Goal: Check status: Check status

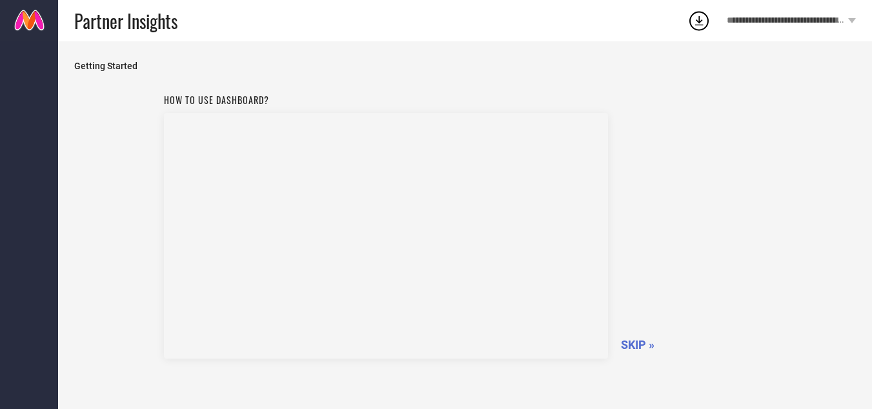
click at [633, 347] on span "SKIP »" at bounding box center [638, 345] width 34 height 14
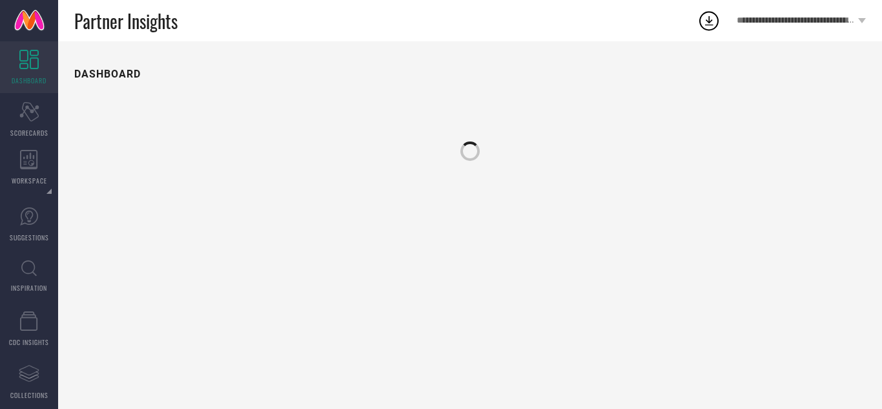
drag, startPoint x: 633, startPoint y: 347, endPoint x: 267, endPoint y: 26, distance: 487.2
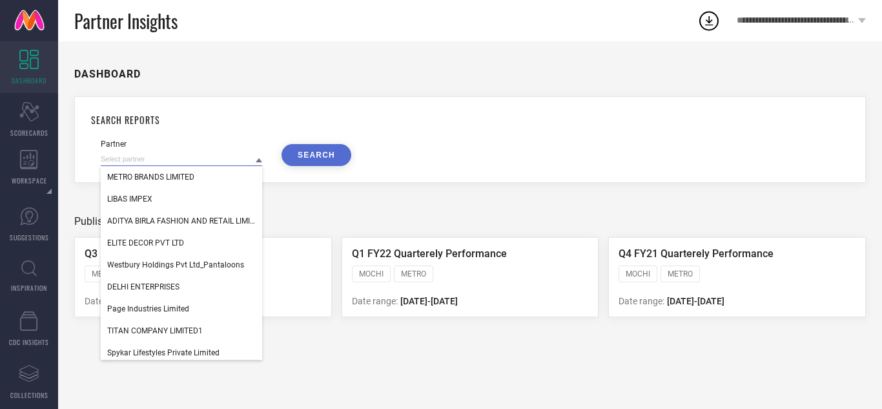
click at [254, 158] on input at bounding box center [181, 159] width 161 height 14
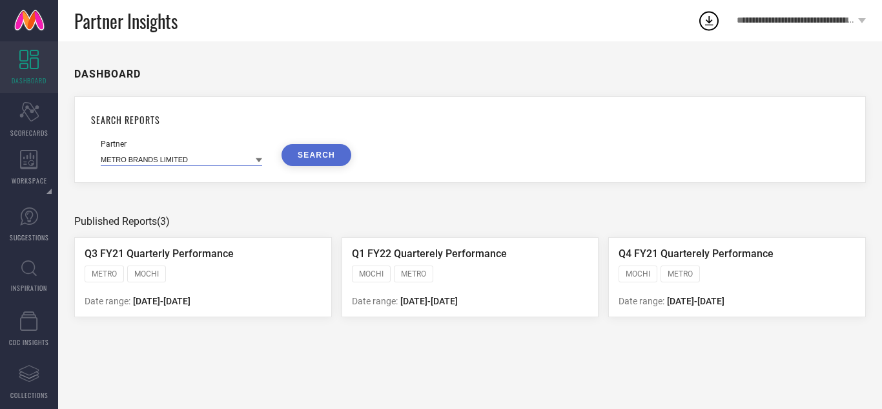
click at [252, 162] on input at bounding box center [181, 159] width 161 height 14
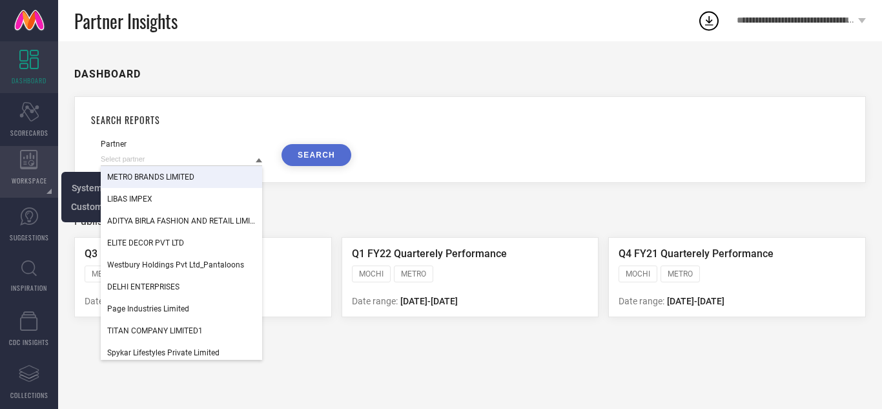
click at [14, 165] on div "WORKSPACE" at bounding box center [29, 172] width 58 height 52
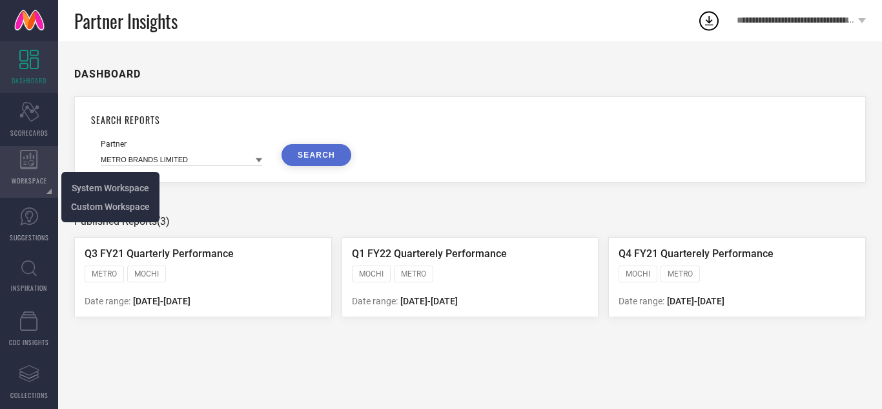
click at [21, 171] on div "WORKSPACE" at bounding box center [29, 172] width 58 height 52
click at [107, 189] on span "System Workspace" at bounding box center [110, 188] width 77 height 10
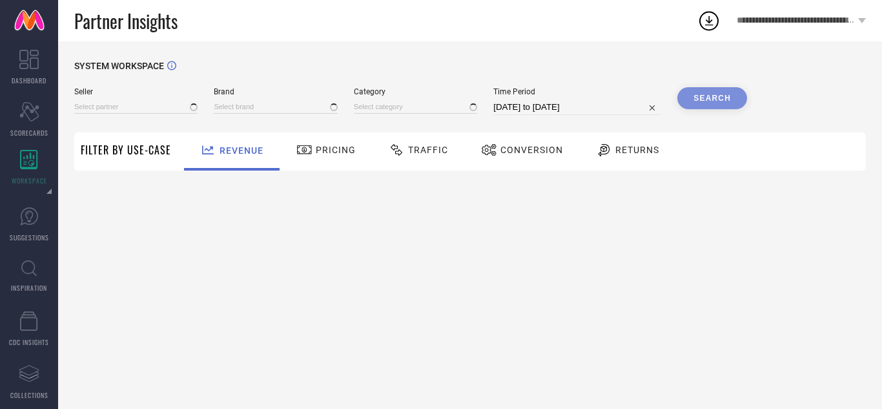
type input "All"
type input "1 STOP FASHION"
type input "All"
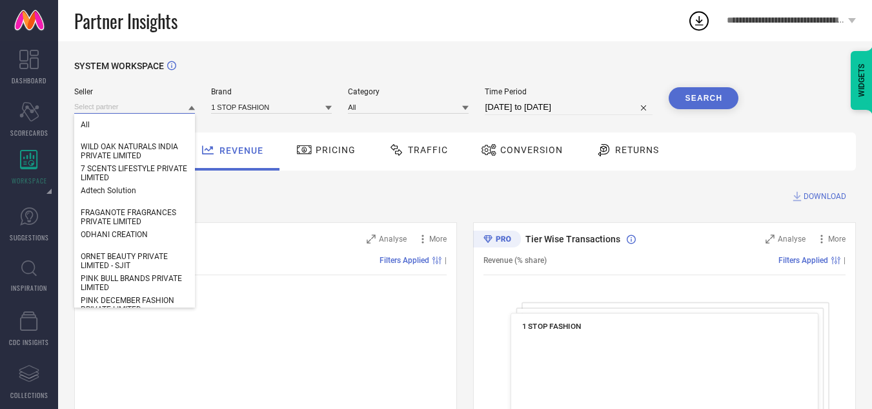
click at [133, 107] on input at bounding box center [134, 107] width 121 height 14
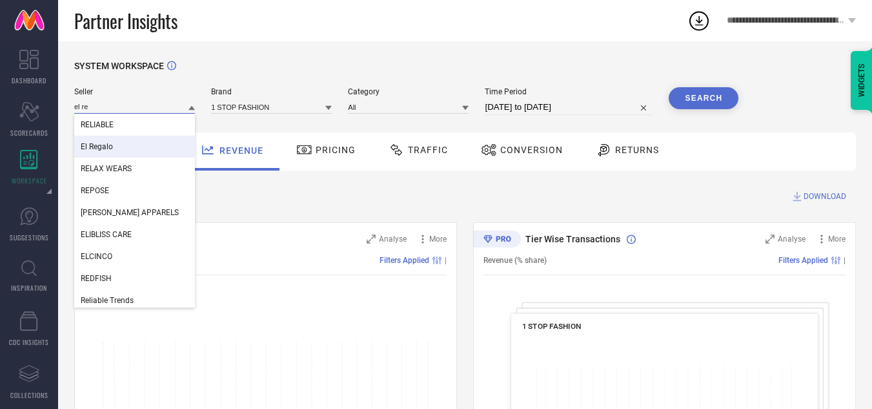
type input "el re"
click at [116, 151] on div "El Regalo" at bounding box center [134, 147] width 121 height 22
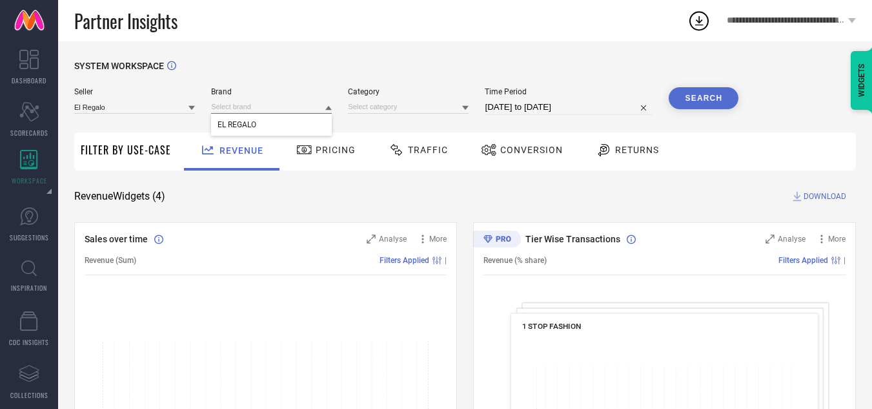
click at [314, 108] on input at bounding box center [271, 107] width 121 height 14
click at [319, 108] on input at bounding box center [271, 107] width 121 height 14
click at [267, 124] on div "EL REGALO" at bounding box center [271, 125] width 121 height 22
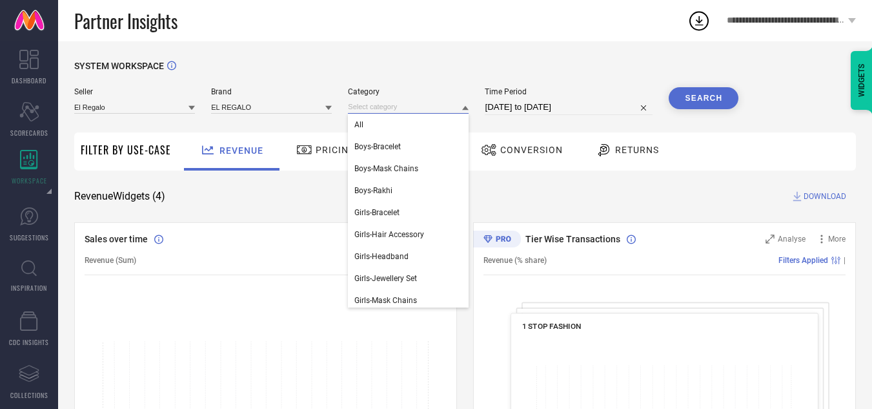
click at [407, 107] on input at bounding box center [408, 107] width 121 height 14
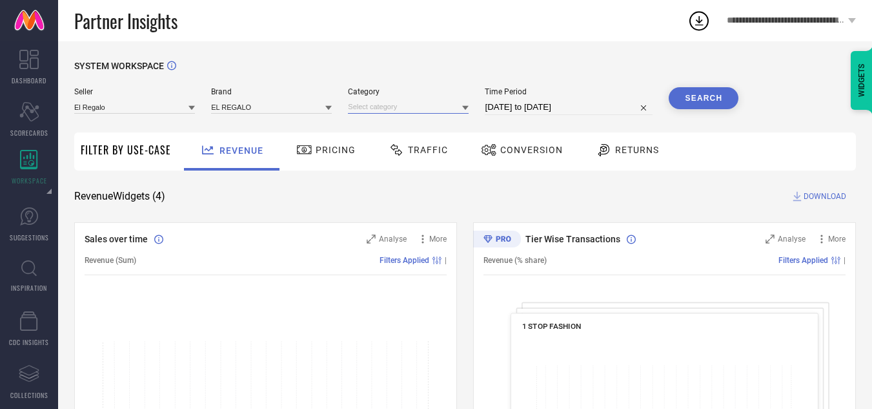
click at [412, 107] on input at bounding box center [408, 107] width 121 height 14
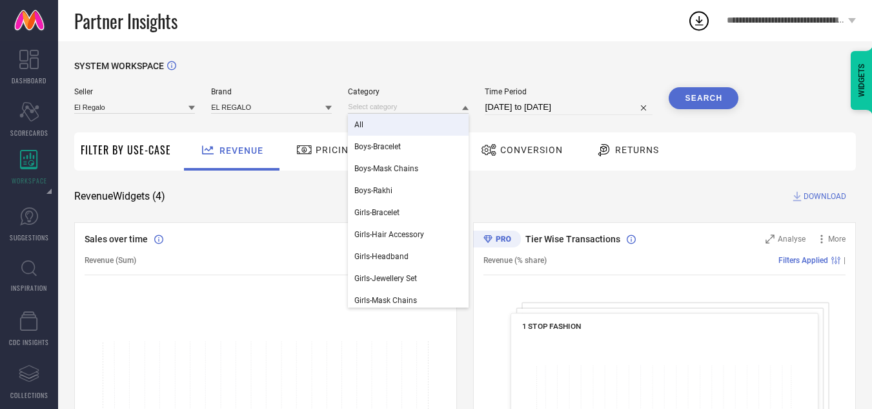
click at [374, 125] on div "All" at bounding box center [408, 125] width 121 height 22
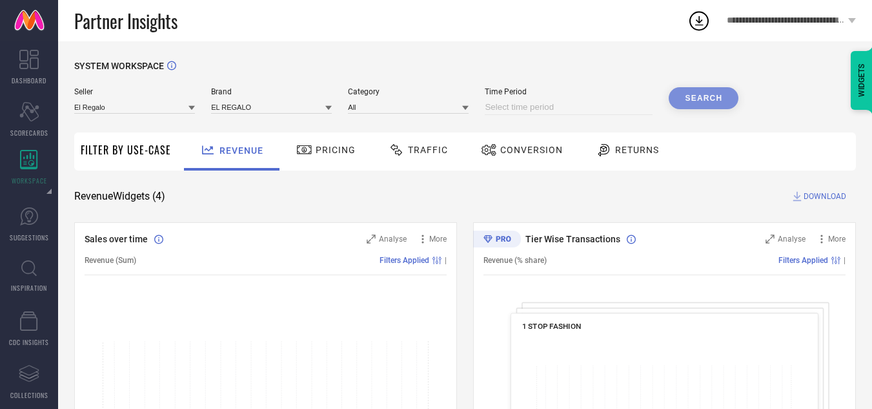
select select "8"
select select "2025"
select select "9"
select select "2025"
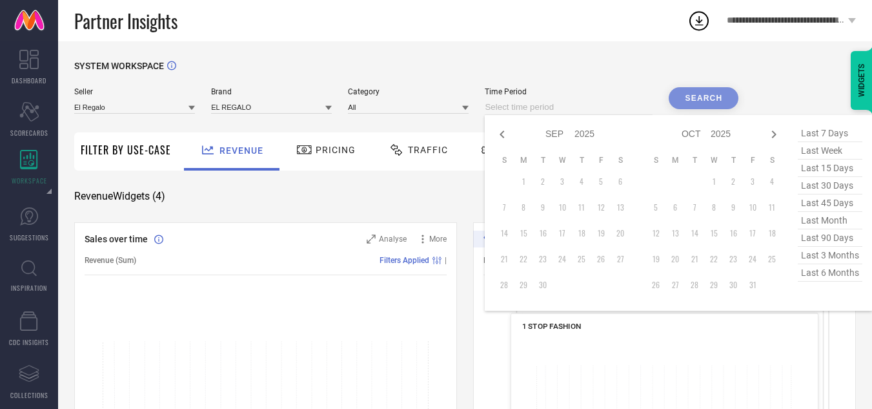
click at [567, 105] on input at bounding box center [569, 106] width 168 height 15
click at [830, 208] on span "last 45 days" at bounding box center [830, 202] width 65 height 17
type input "[DATE] to [DATE]"
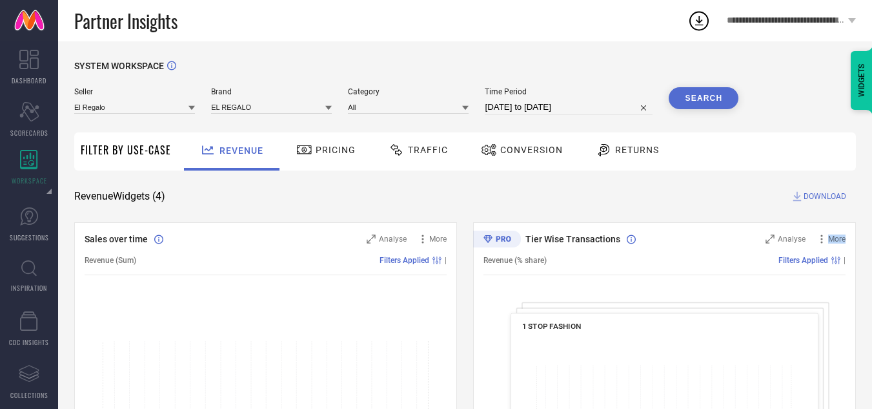
click at [706, 96] on button "Search" at bounding box center [704, 98] width 70 height 22
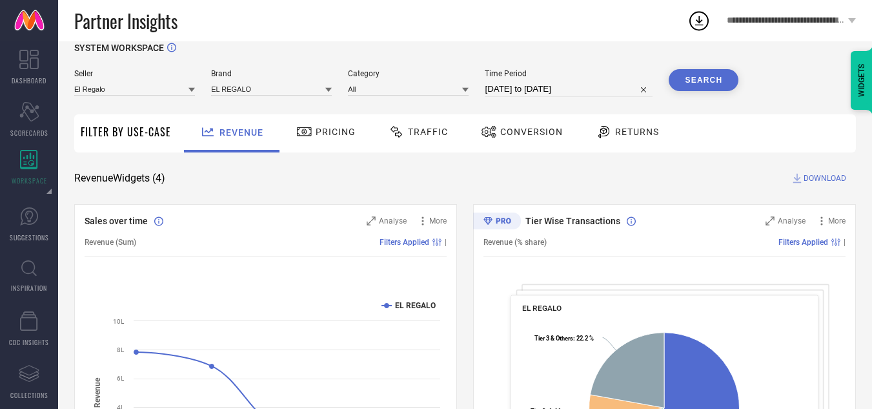
scroll to position [11, 0]
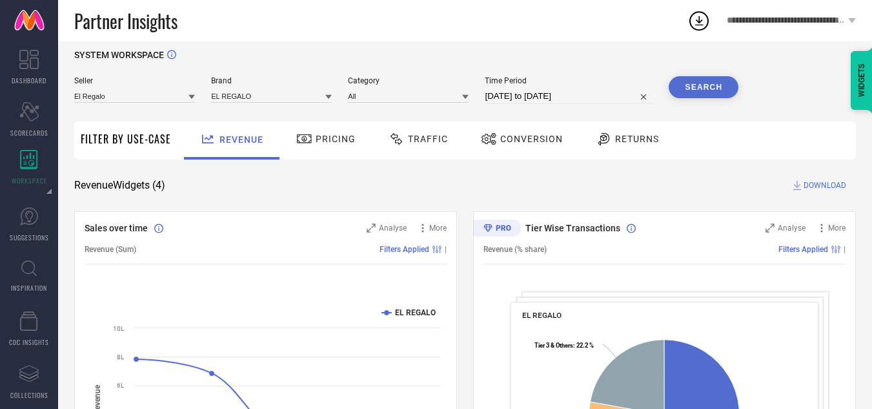
click at [817, 183] on span "DOWNLOAD" at bounding box center [825, 185] width 43 height 13
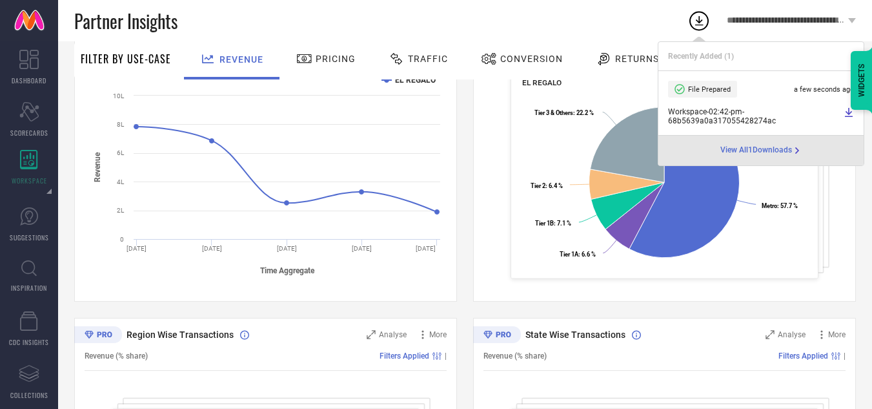
scroll to position [245, 0]
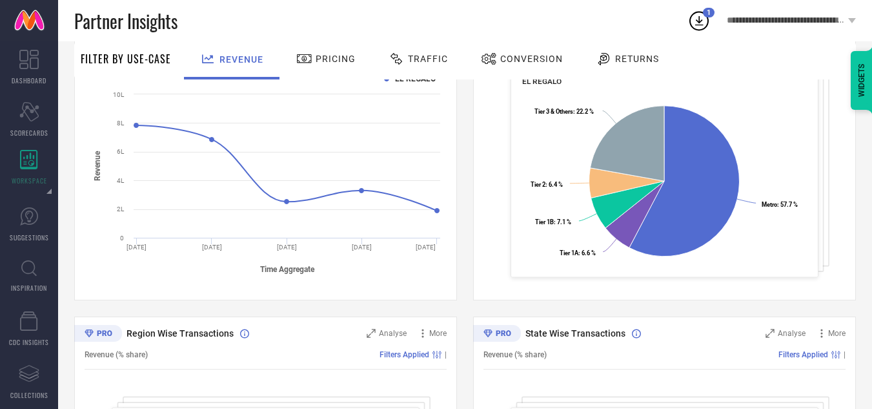
click at [296, 134] on rect at bounding box center [266, 172] width 362 height 219
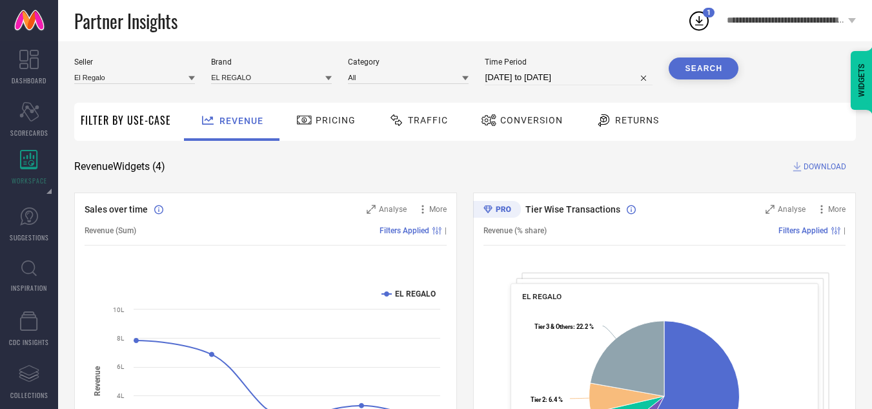
scroll to position [0, 0]
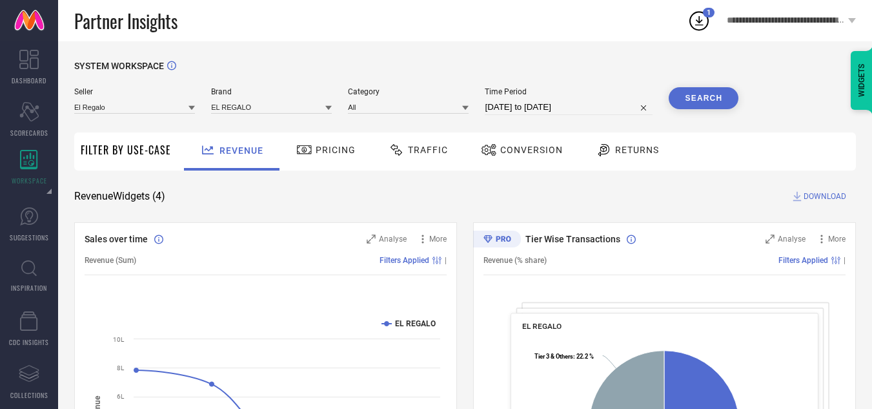
click at [320, 152] on span "Pricing" at bounding box center [336, 150] width 40 height 10
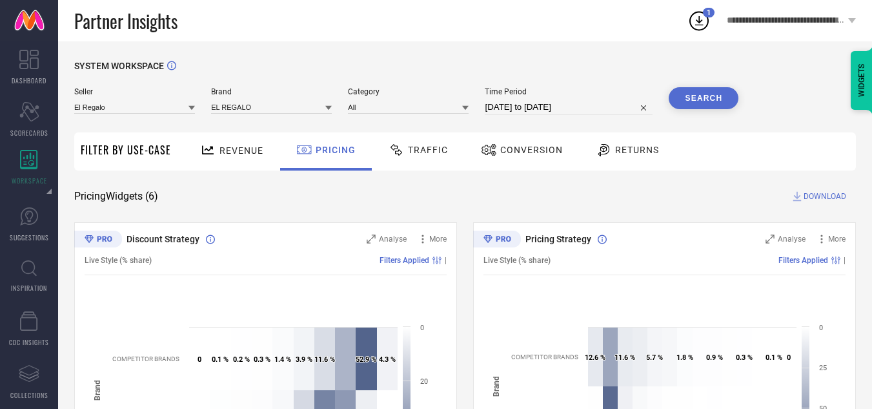
click at [451, 149] on div "Traffic" at bounding box center [418, 151] width 92 height 38
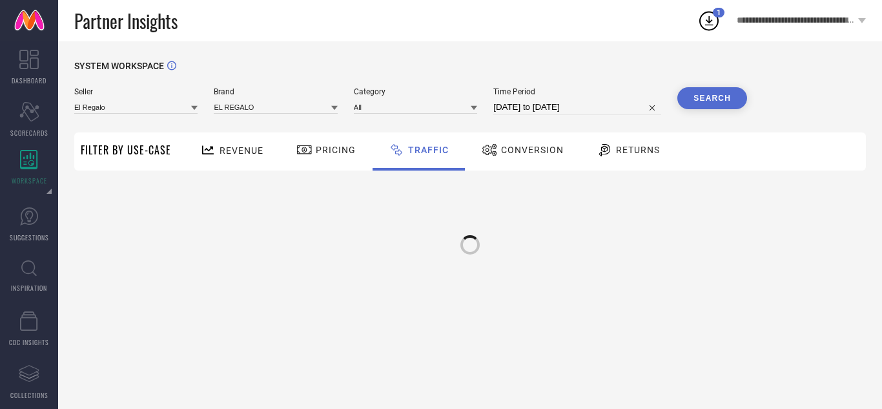
click at [501, 149] on span "Conversion" at bounding box center [532, 150] width 63 height 10
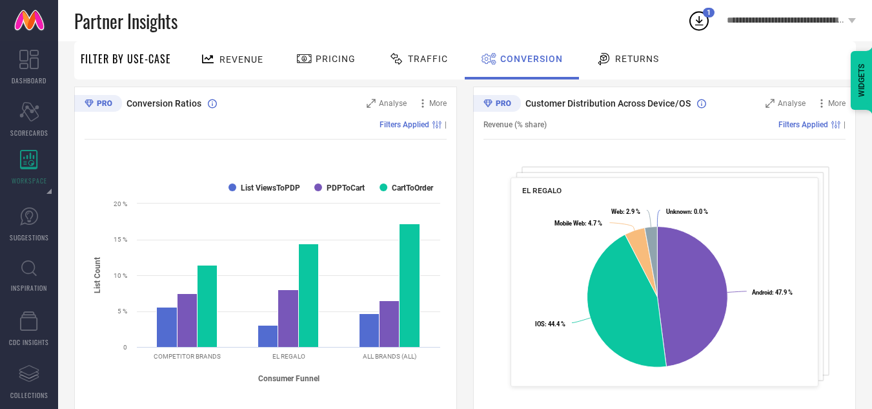
scroll to position [138, 0]
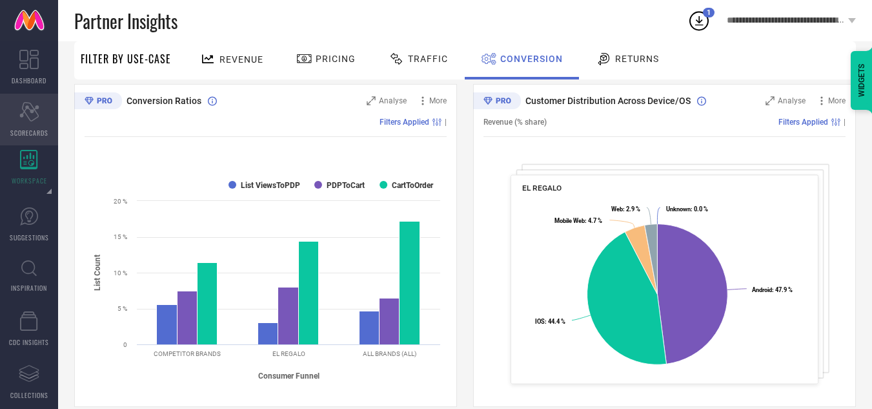
click at [30, 123] on div "Scorecard SCORECARDS" at bounding box center [29, 120] width 58 height 52
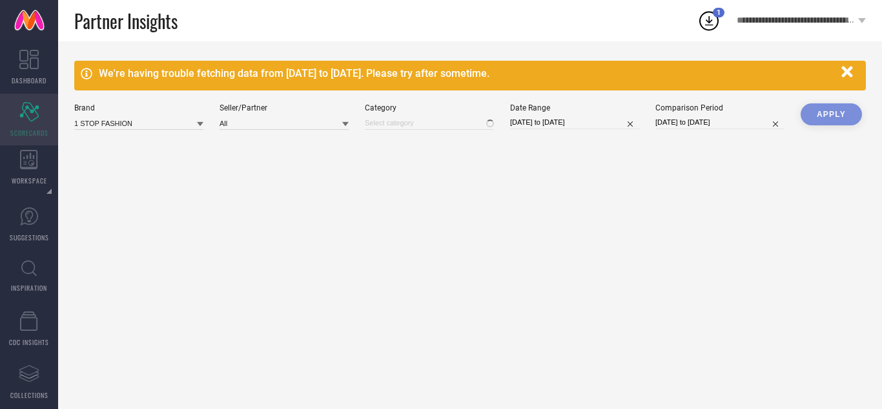
type input "All"
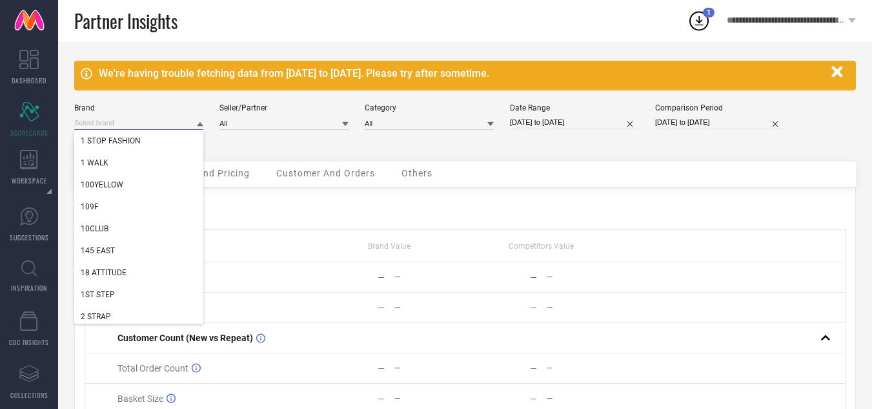
click at [123, 116] on input at bounding box center [138, 123] width 129 height 14
type input "el regalo"
click at [105, 156] on div "EL REGALO" at bounding box center [138, 163] width 129 height 22
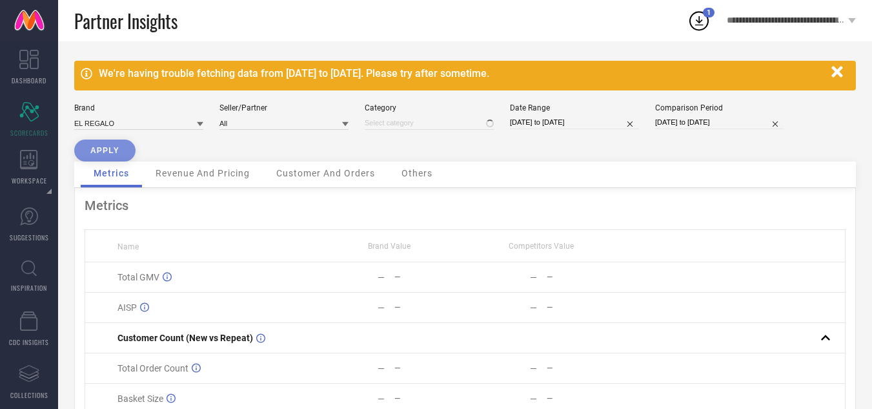
type input "All"
click at [301, 127] on input at bounding box center [283, 123] width 129 height 14
click at [344, 122] on icon at bounding box center [345, 124] width 6 height 5
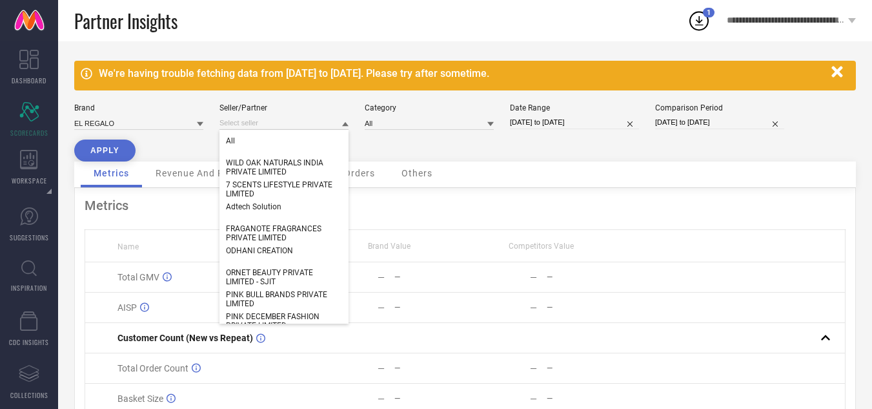
scroll to position [123, 0]
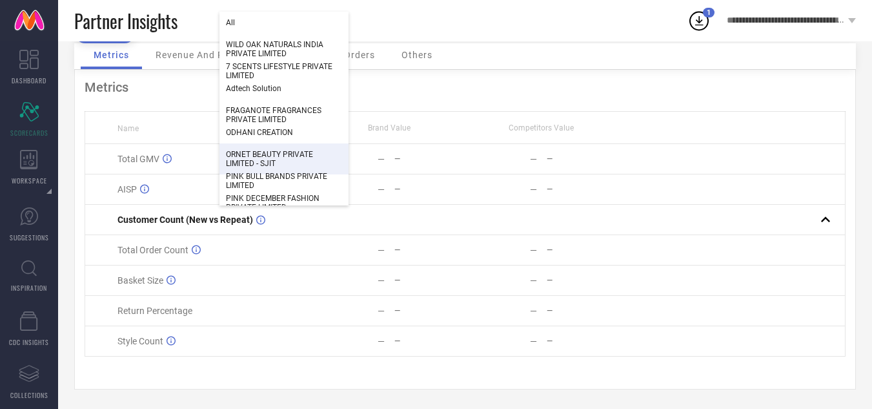
click at [335, 147] on div "ORNET BEAUTY PRIVATE LIMITED - SJIT" at bounding box center [283, 158] width 129 height 31
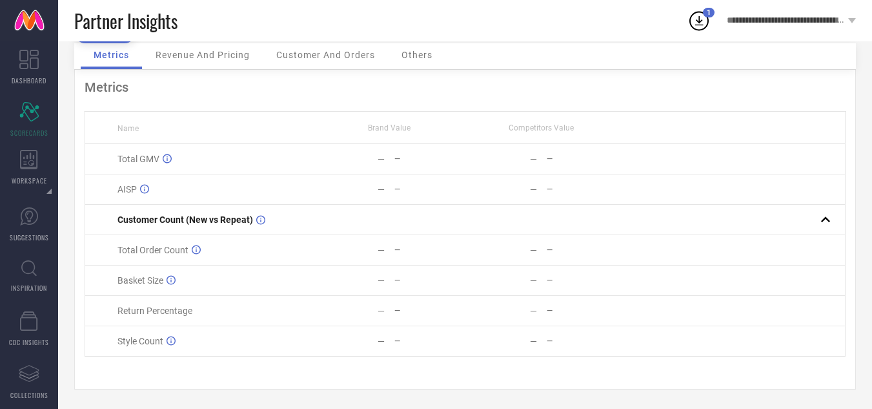
scroll to position [0, 0]
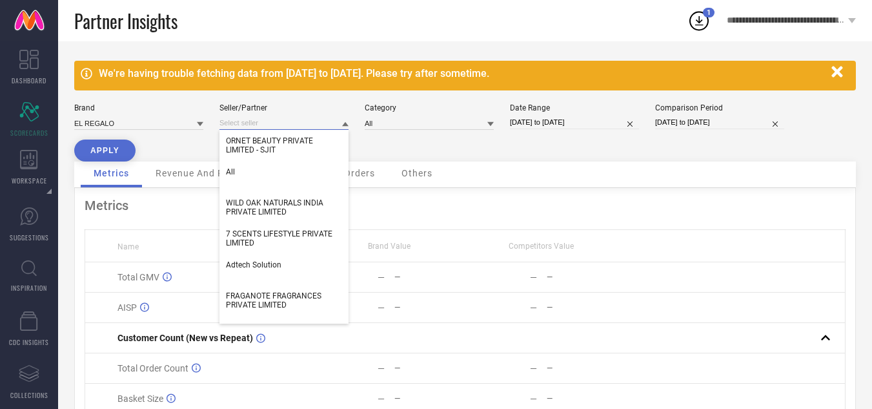
click at [246, 121] on input at bounding box center [283, 123] width 129 height 14
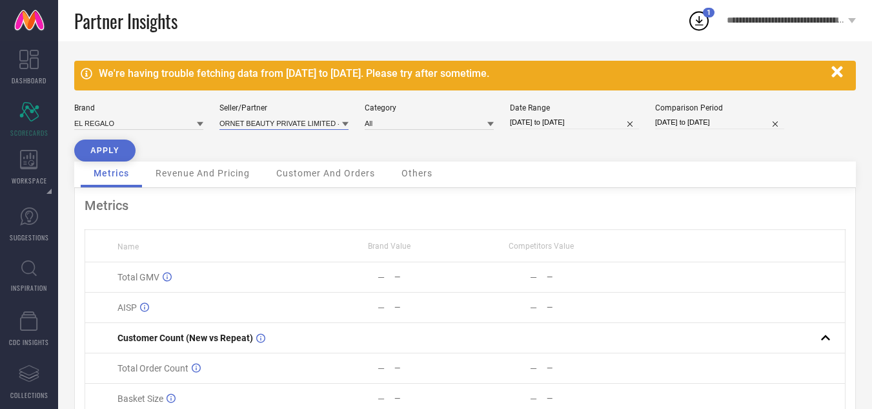
click at [319, 125] on input at bounding box center [283, 123] width 129 height 14
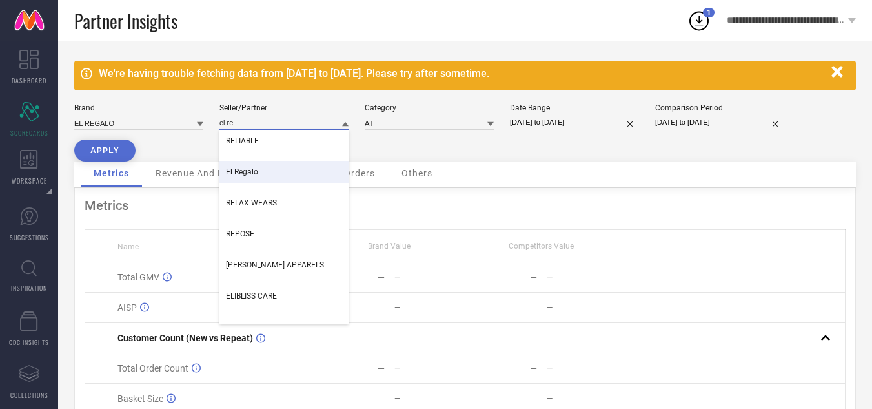
type input "el re"
click at [239, 176] on span "El Regalo" at bounding box center [242, 171] width 32 height 9
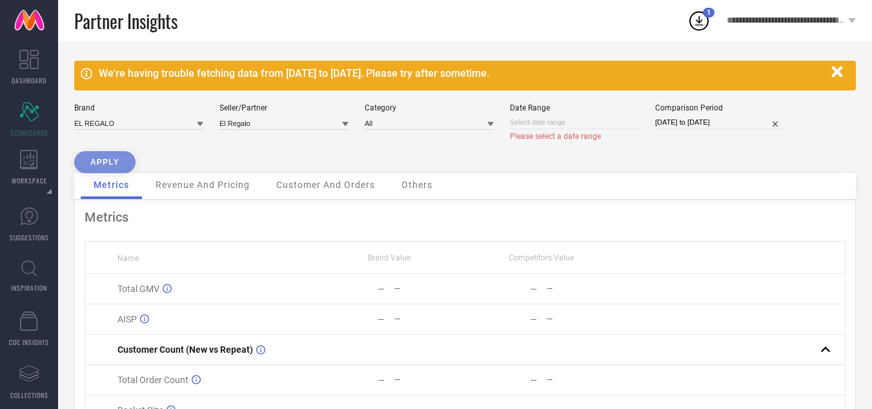
click at [571, 114] on div "Date Range Please select a date range" at bounding box center [574, 122] width 129 height 38
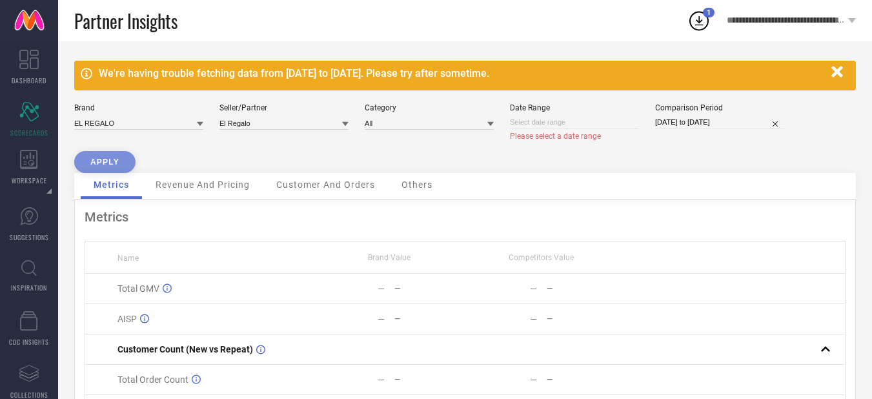
select select "8"
select select "2025"
select select "9"
select select "2025"
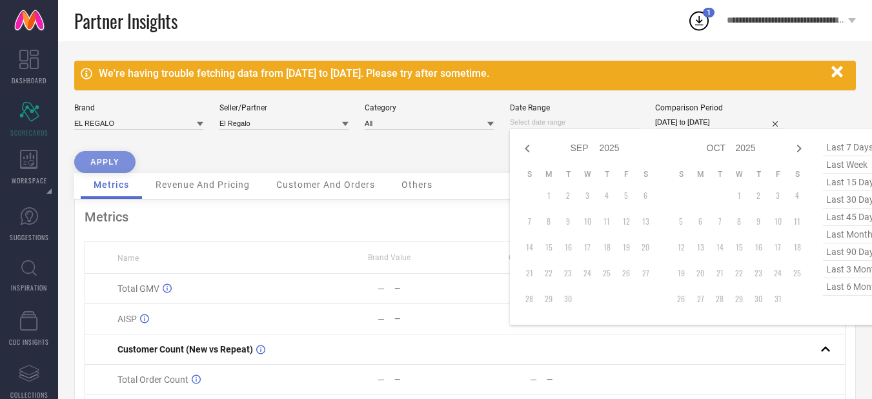
click at [560, 119] on input at bounding box center [574, 123] width 129 height 14
click at [522, 148] on icon at bounding box center [527, 148] width 15 height 15
select select "7"
select select "2025"
select select "8"
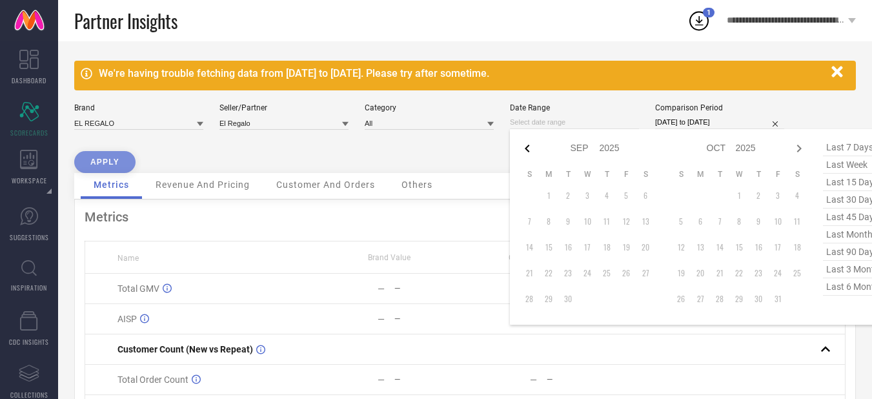
select select "2025"
click at [522, 148] on icon at bounding box center [527, 148] width 15 height 15
select select "6"
select select "2025"
select select "7"
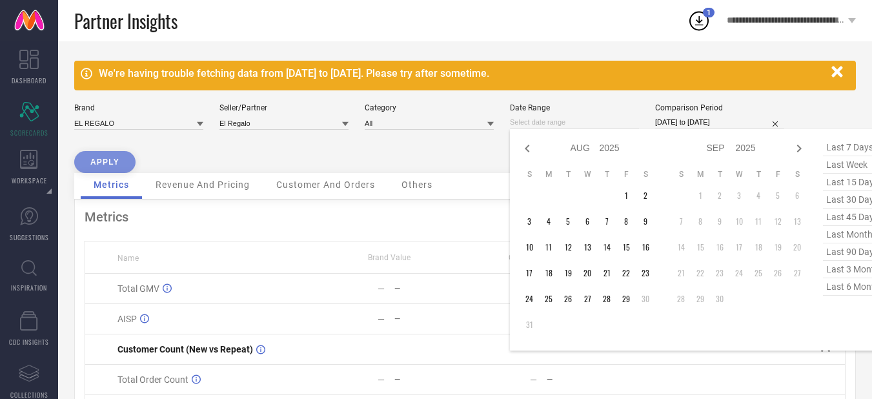
select select "2025"
click at [567, 197] on td "1" at bounding box center [567, 195] width 19 height 19
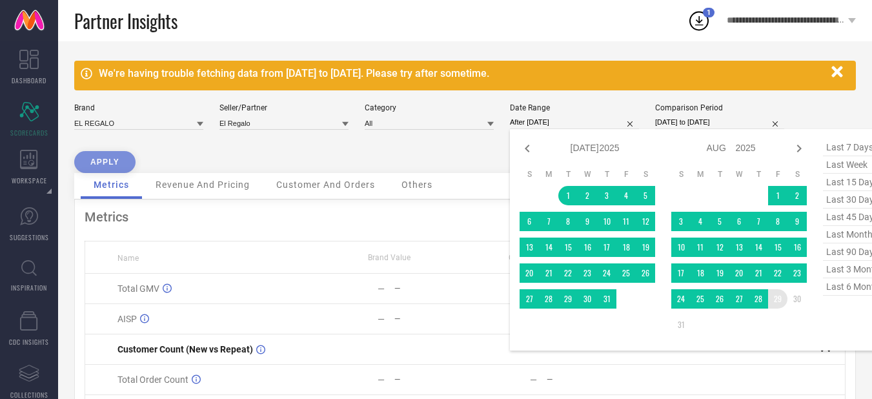
type input "[DATE] to [DATE]"
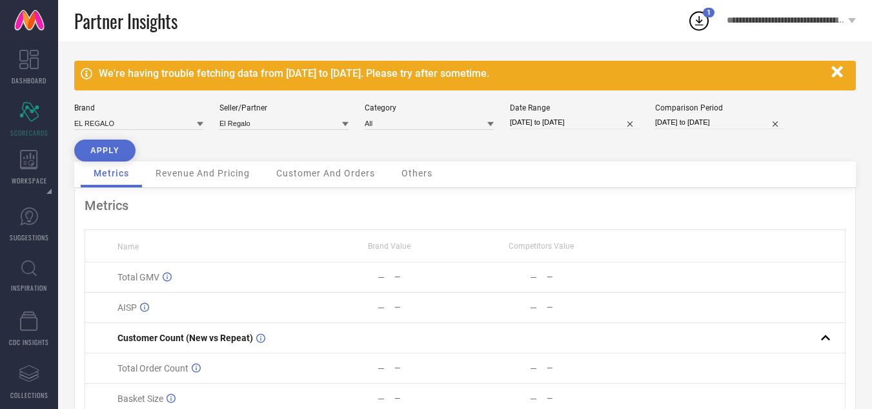
click at [108, 141] on button "APPLY" at bounding box center [104, 150] width 61 height 22
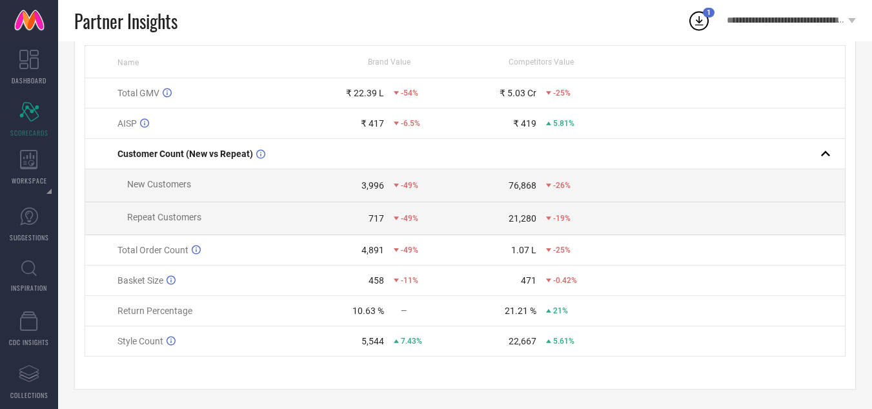
scroll to position [190, 0]
drag, startPoint x: 401, startPoint y: 343, endPoint x: 421, endPoint y: 340, distance: 20.4
click at [421, 340] on span "7.43%" at bounding box center [411, 340] width 21 height 9
drag, startPoint x: 563, startPoint y: 333, endPoint x: 576, endPoint y: 338, distance: 13.7
click at [576, 338] on td "22,667 5.61%" at bounding box center [541, 341] width 152 height 30
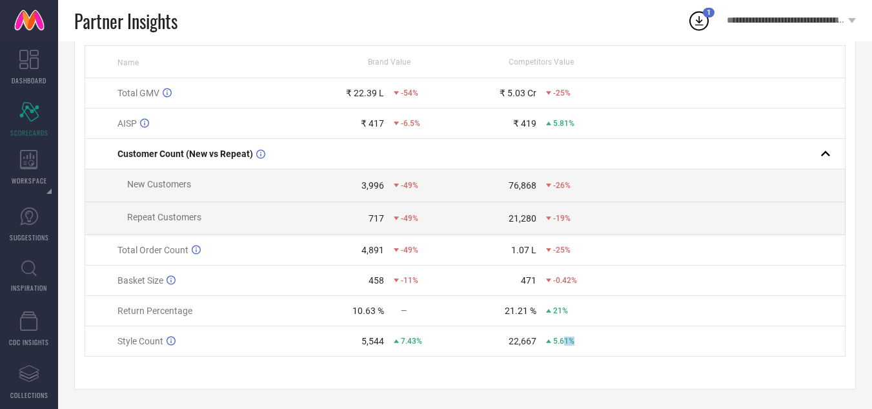
scroll to position [0, 0]
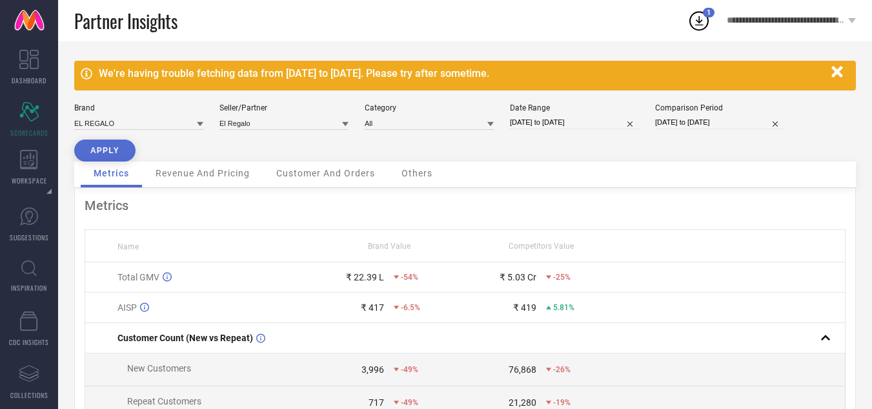
click at [204, 178] on span "Revenue And Pricing" at bounding box center [203, 173] width 94 height 10
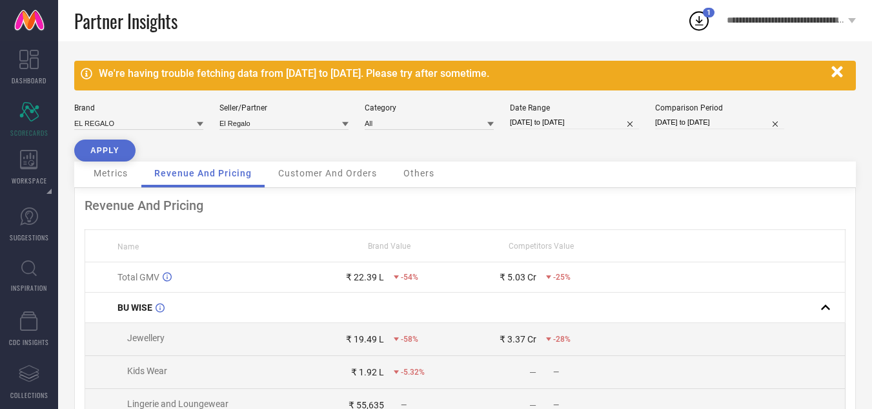
click at [347, 177] on span "Customer And Orders" at bounding box center [327, 173] width 99 height 10
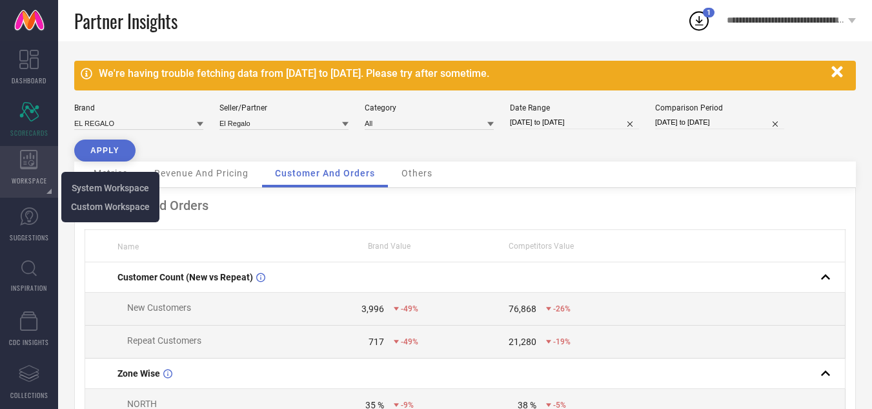
click at [25, 176] on span "WORKSPACE" at bounding box center [30, 181] width 36 height 10
click at [96, 192] on span "System Workspace" at bounding box center [110, 188] width 77 height 10
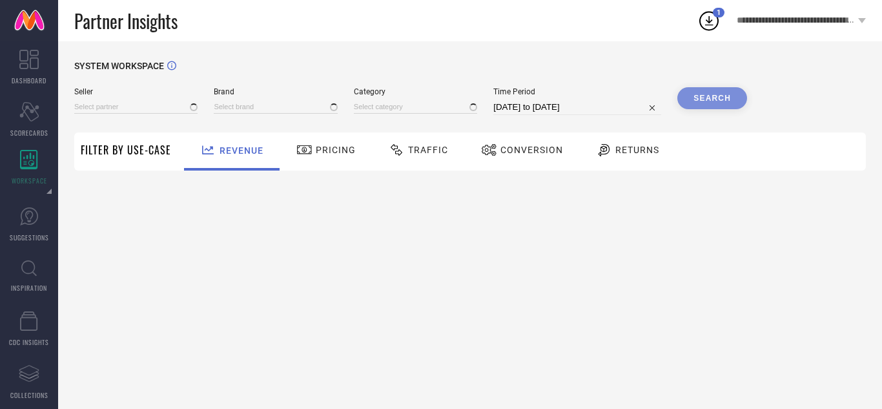
type input "All"
type input "1 STOP FASHION"
type input "All"
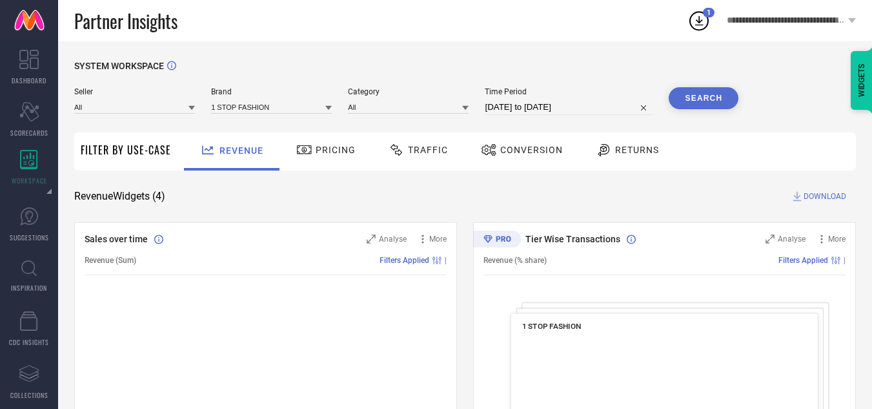
click at [524, 161] on div "Conversion" at bounding box center [522, 150] width 88 height 22
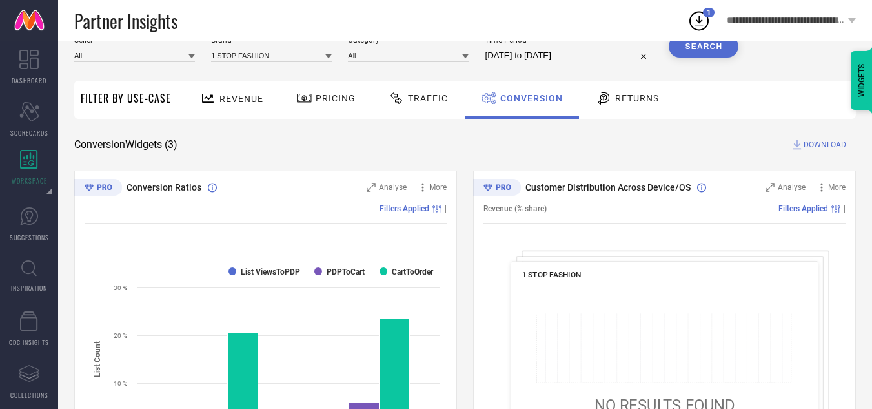
scroll to position [53, 0]
click at [415, 114] on div "Traffic" at bounding box center [418, 98] width 92 height 38
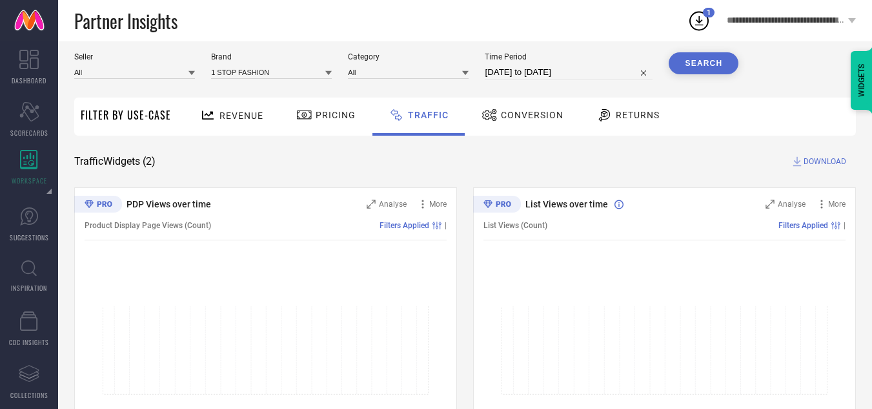
scroll to position [26, 0]
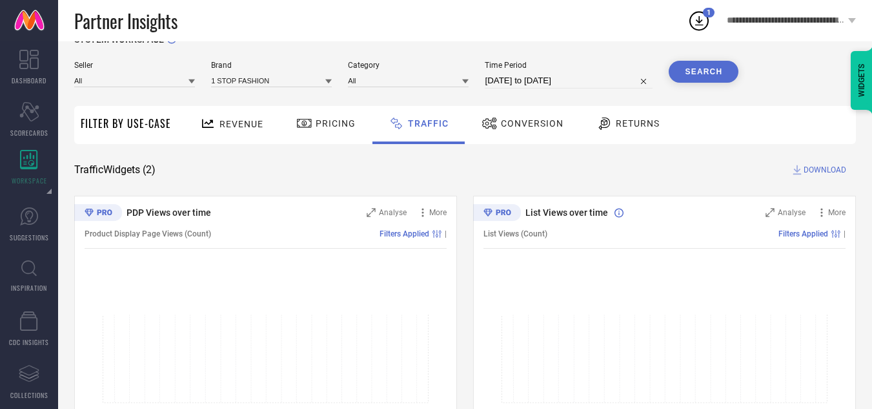
click at [624, 120] on span "Returns" at bounding box center [638, 123] width 44 height 10
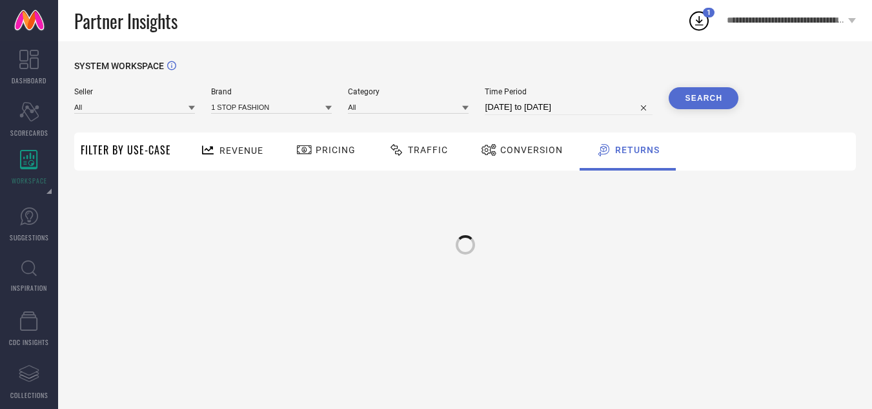
scroll to position [0, 0]
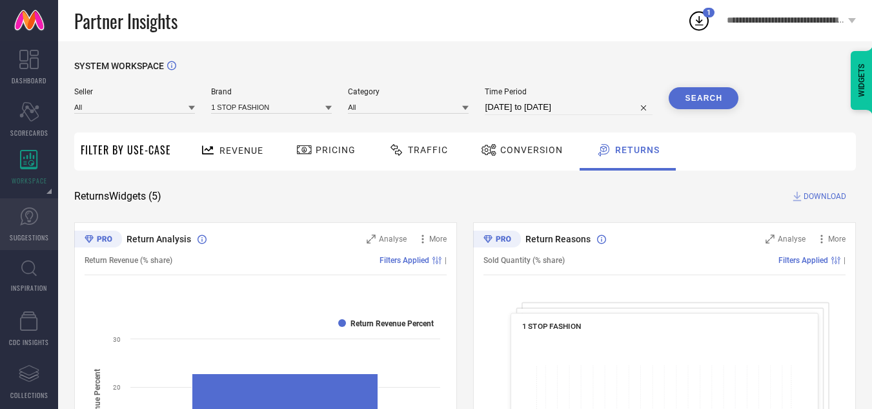
click at [24, 231] on link "SUGGESTIONS" at bounding box center [29, 224] width 58 height 52
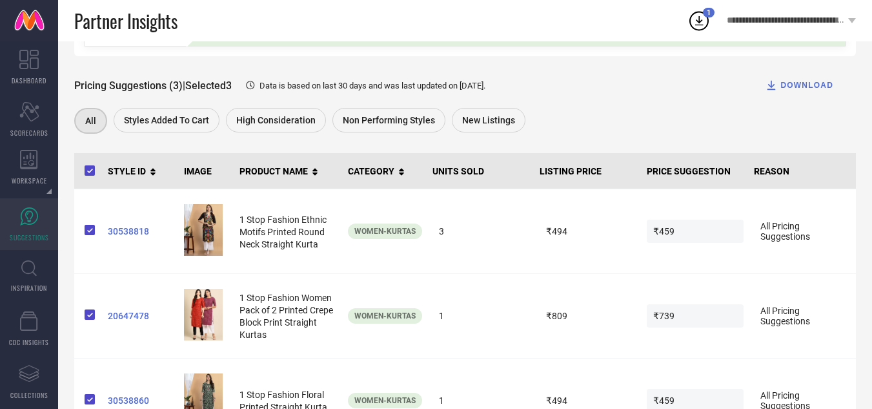
scroll to position [156, 0]
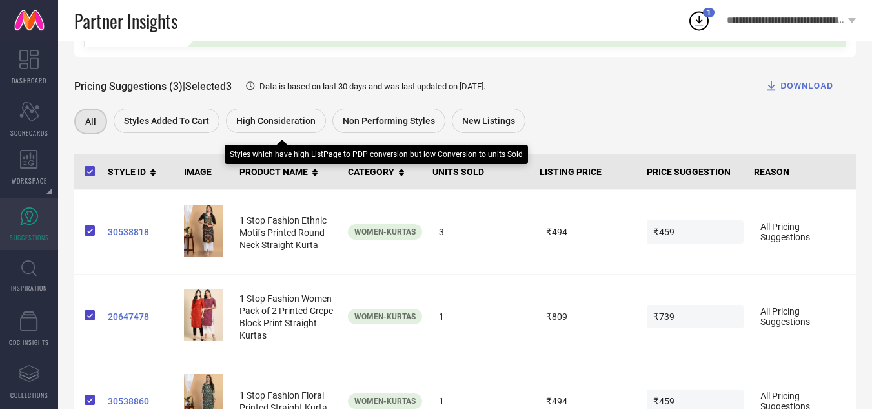
click at [253, 119] on span "High Consideration" at bounding box center [275, 121] width 79 height 10
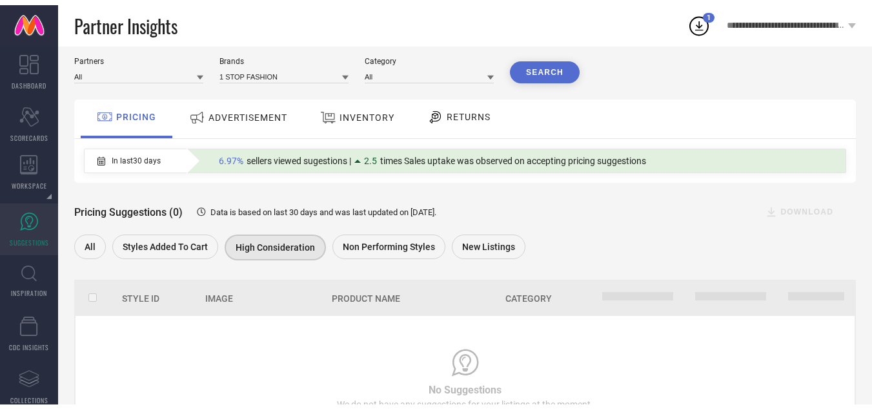
scroll to position [99, 0]
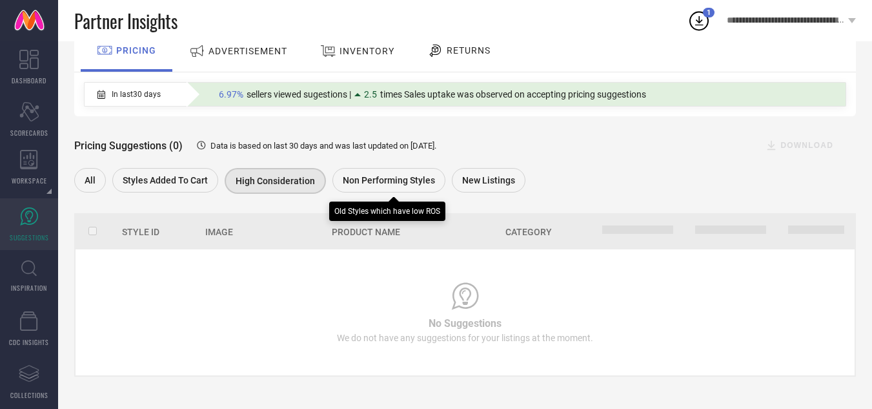
click at [369, 190] on div "Non Performing Styles" at bounding box center [388, 180] width 113 height 25
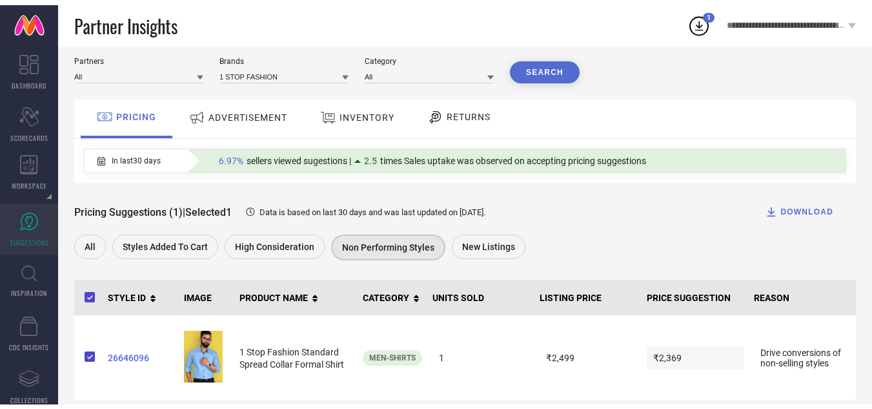
scroll to position [0, 0]
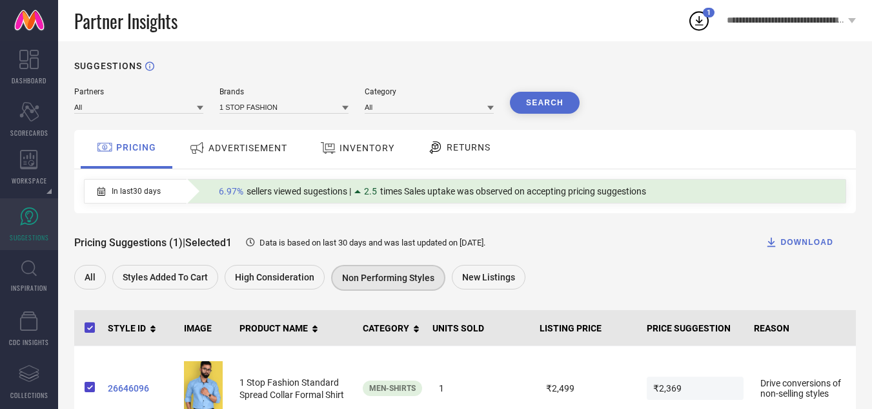
click at [212, 140] on div "ADVERTISEMENT" at bounding box center [238, 147] width 105 height 23
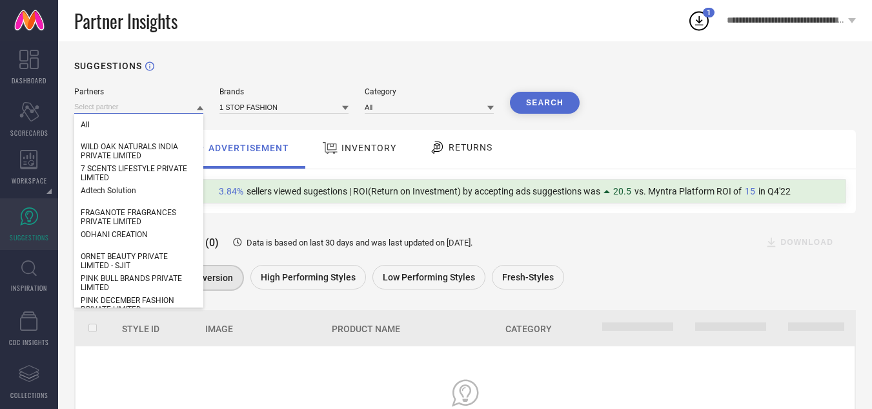
click at [101, 103] on input at bounding box center [138, 107] width 129 height 14
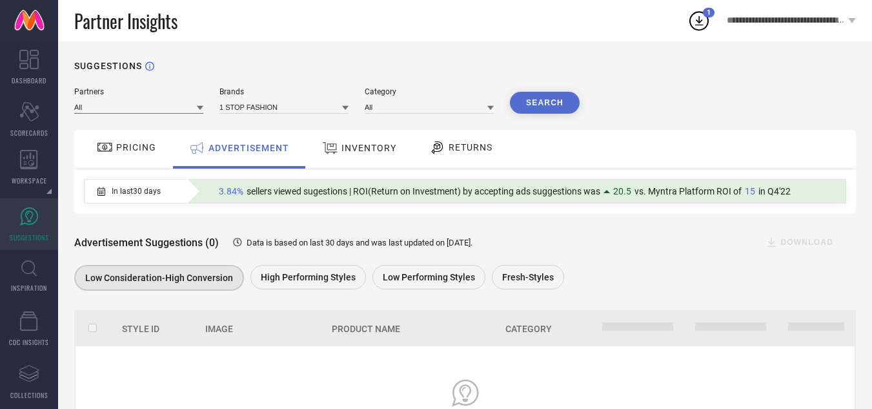
click at [113, 107] on input at bounding box center [138, 107] width 129 height 14
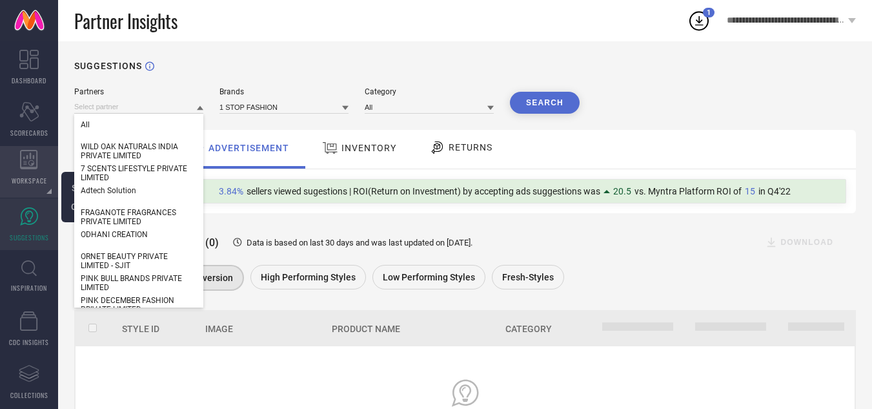
click at [23, 175] on div "WORKSPACE" at bounding box center [29, 172] width 58 height 52
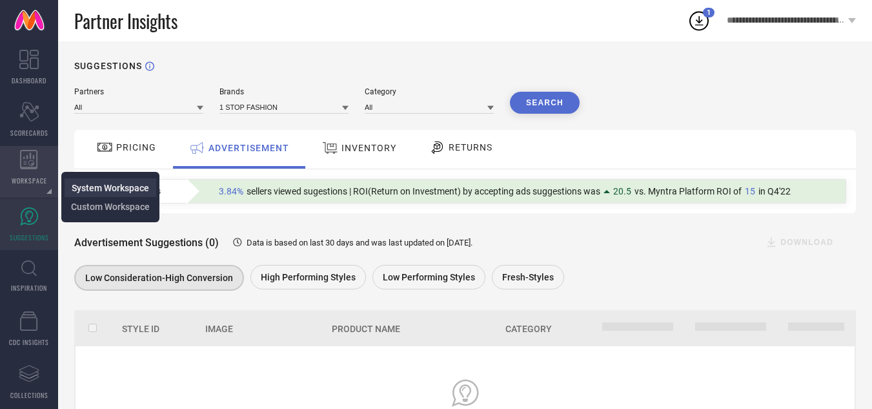
click at [107, 187] on span "System Workspace" at bounding box center [110, 188] width 77 height 10
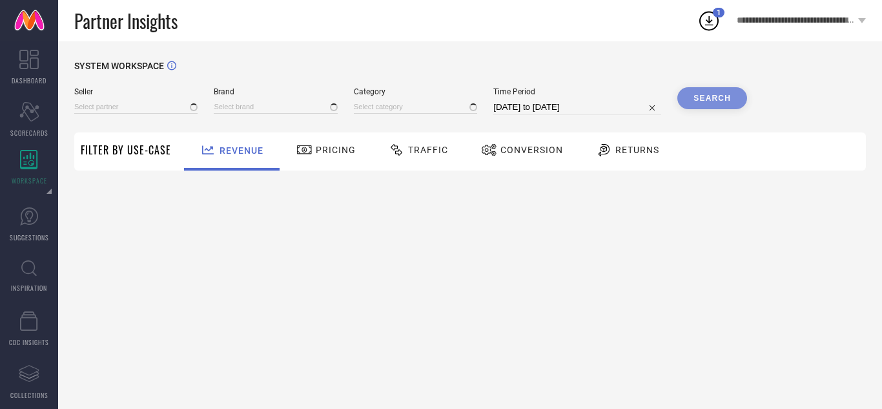
type input "All"
type input "1 STOP FASHION"
type input "All"
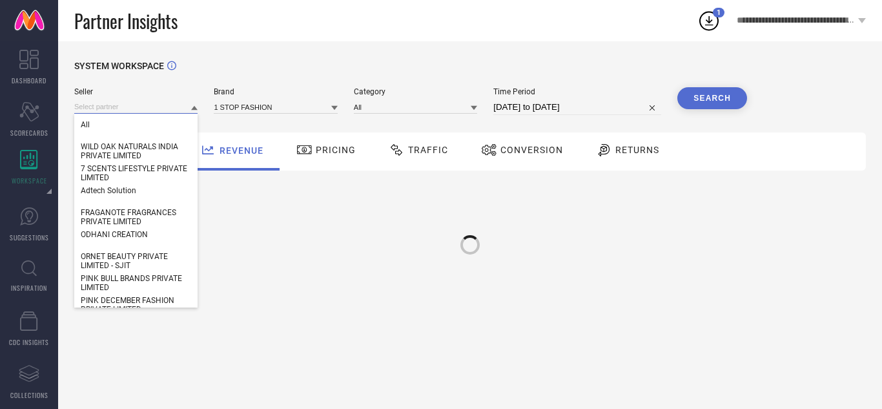
click at [110, 108] on input at bounding box center [135, 107] width 123 height 14
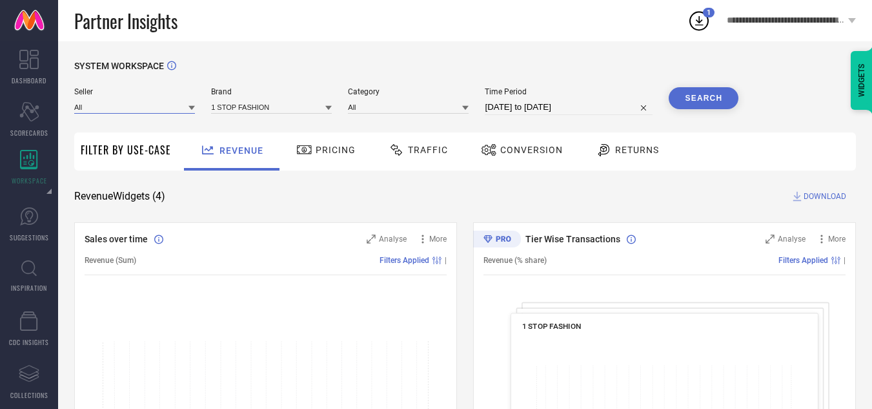
click at [114, 107] on input at bounding box center [134, 107] width 121 height 14
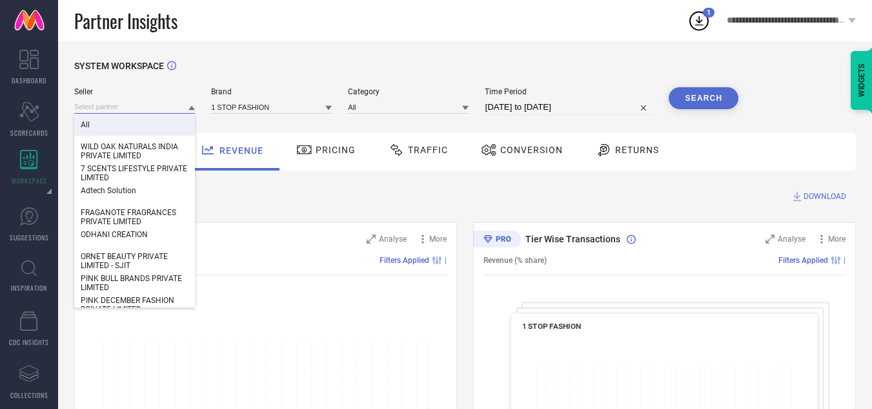
paste input "[DATE] HOLDINGS PVT LTD"
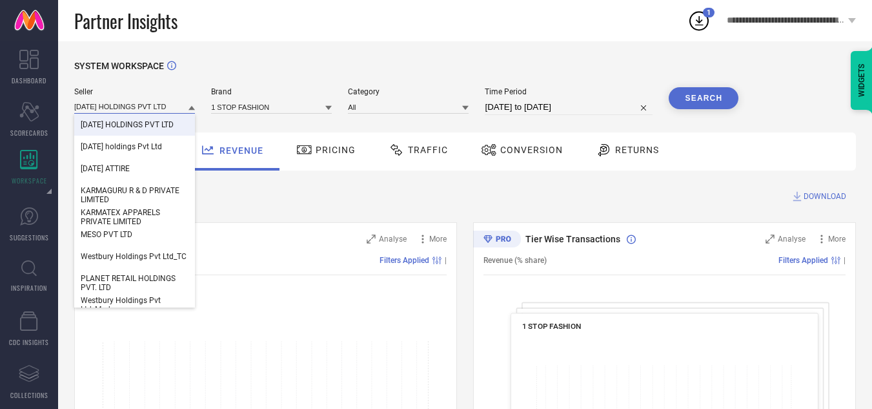
type input "[DATE] HOLDINGS PVT LTD"
click at [131, 119] on div "[DATE] HOLDINGS PVT LTD" at bounding box center [134, 125] width 121 height 22
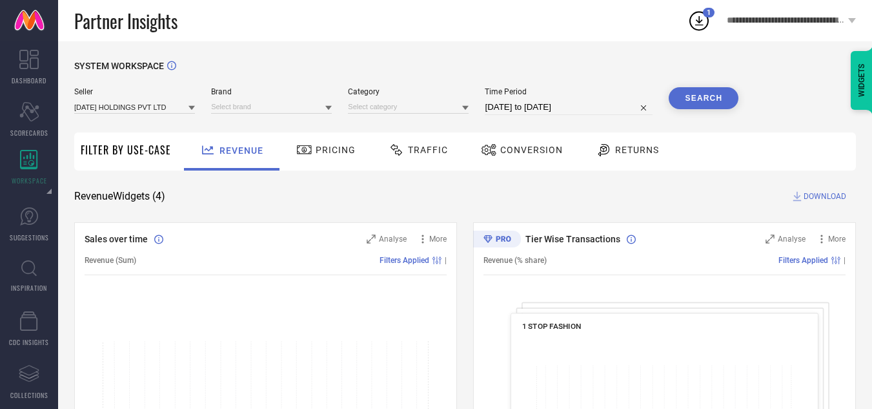
click at [329, 109] on icon at bounding box center [328, 108] width 6 height 5
click at [247, 126] on span "SOXYTOES" at bounding box center [237, 124] width 38 height 9
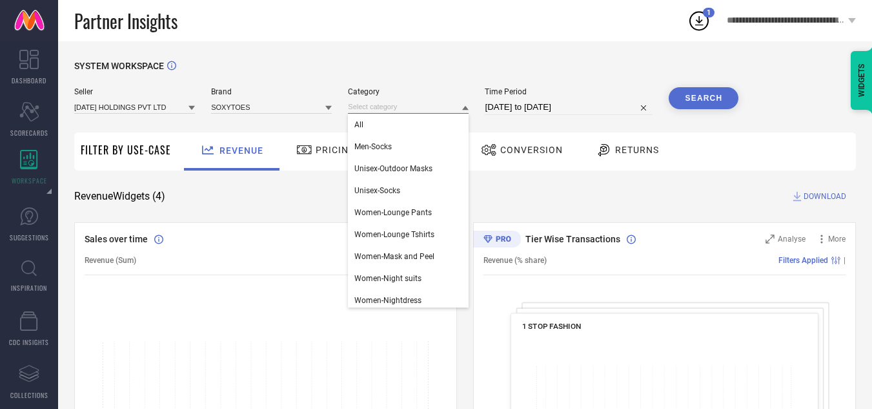
click at [427, 108] on input at bounding box center [408, 107] width 121 height 14
